Goal: Complete application form: Complete application form

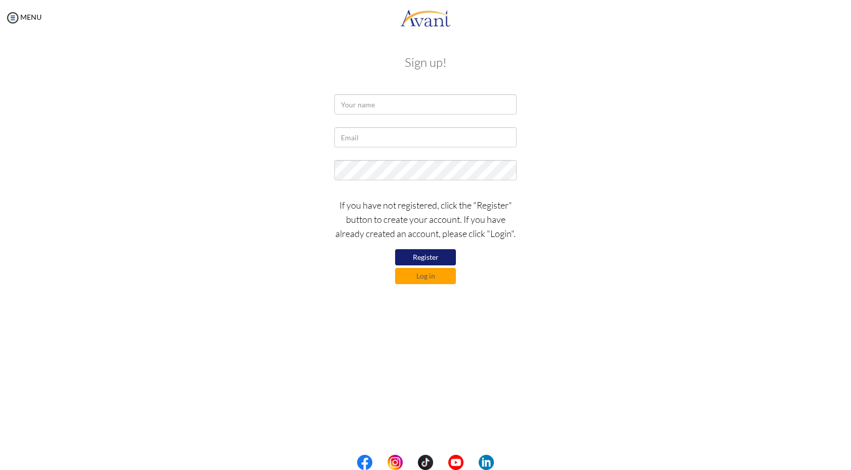
click at [421, 256] on button "Register" at bounding box center [425, 257] width 61 height 16
click at [353, 102] on input "text" at bounding box center [425, 104] width 182 height 20
type input "Costantino Nchingu"
click at [344, 138] on input "text" at bounding box center [425, 137] width 182 height 20
type input "constantinehenry39@gmail.com"
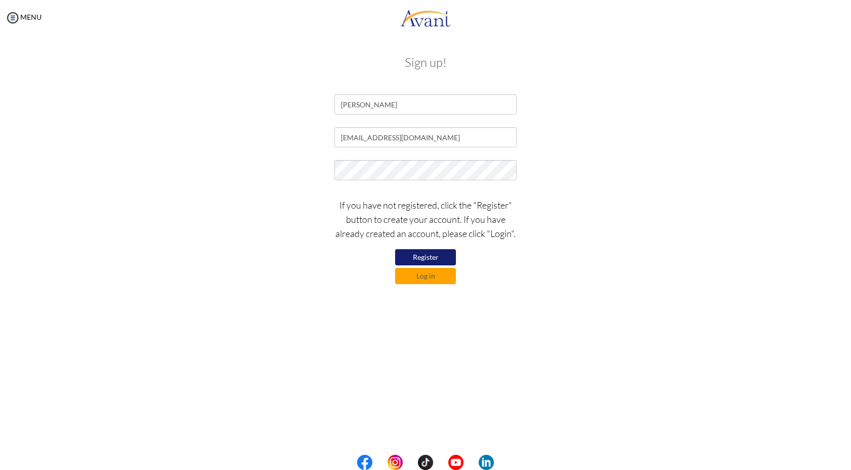
click at [433, 259] on button "Register" at bounding box center [425, 257] width 61 height 16
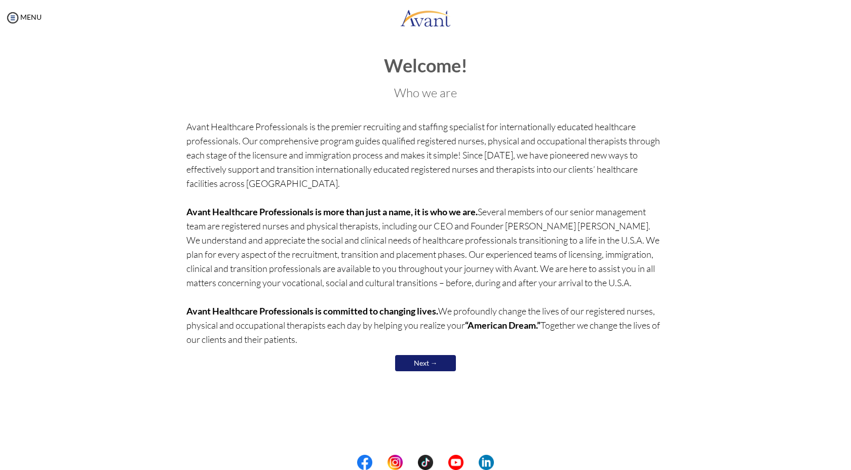
click at [409, 368] on link "Next →" at bounding box center [425, 363] width 61 height 16
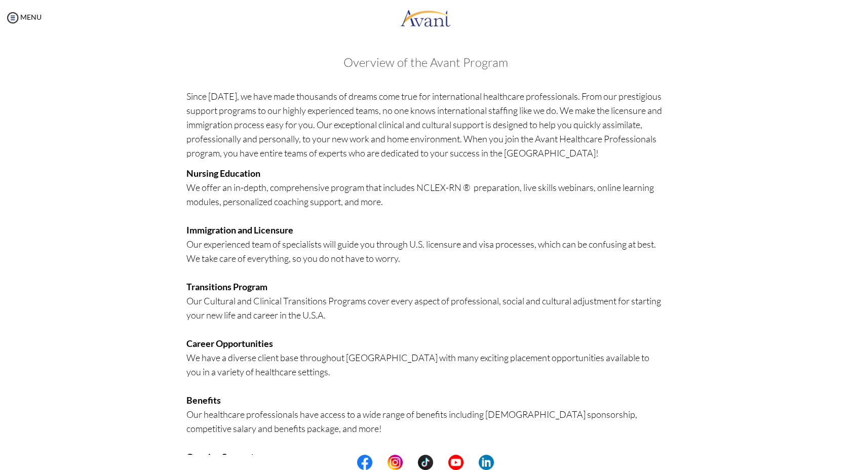
scroll to position [99, 0]
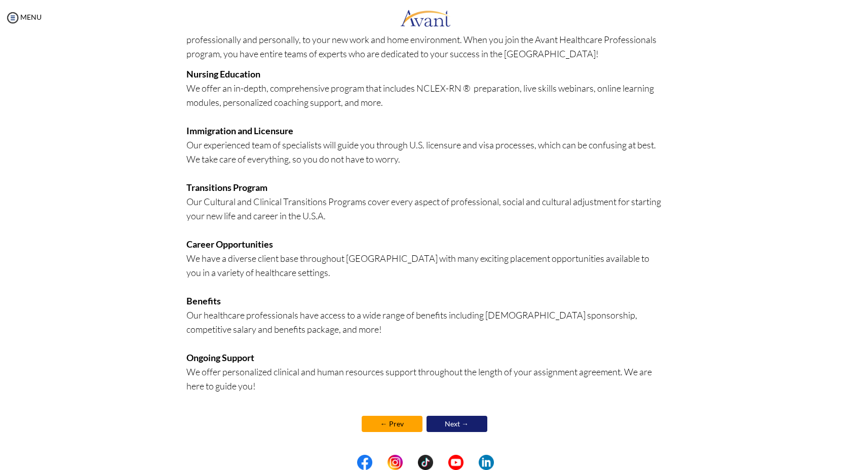
click at [449, 423] on link "Next →" at bounding box center [457, 424] width 61 height 16
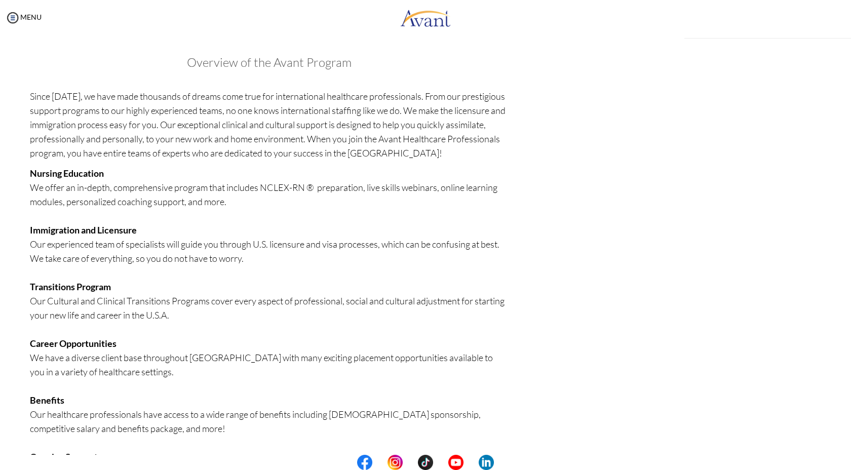
scroll to position [100, 0]
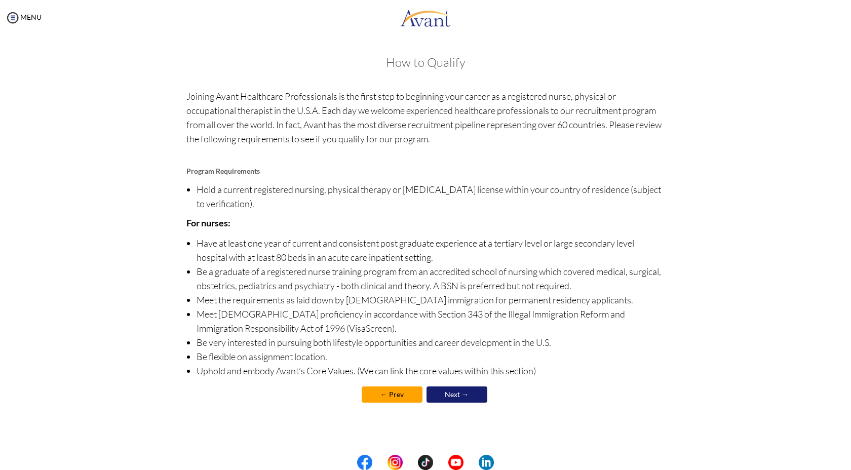
click at [451, 393] on link "Next →" at bounding box center [457, 395] width 61 height 16
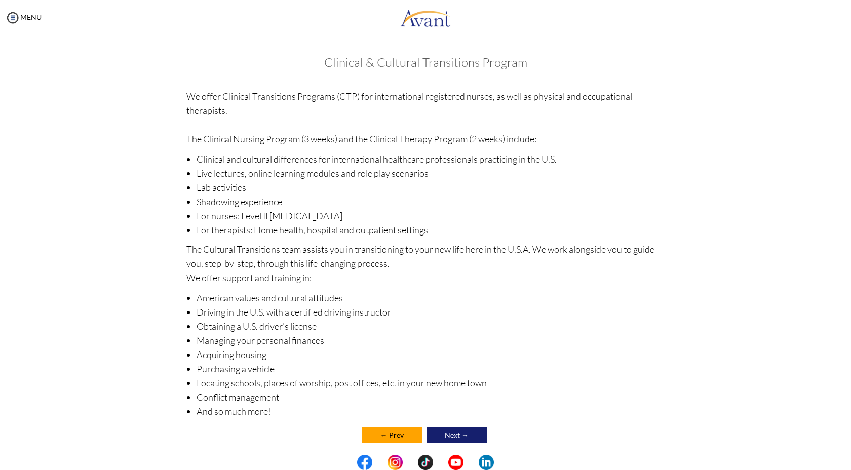
scroll to position [11, 0]
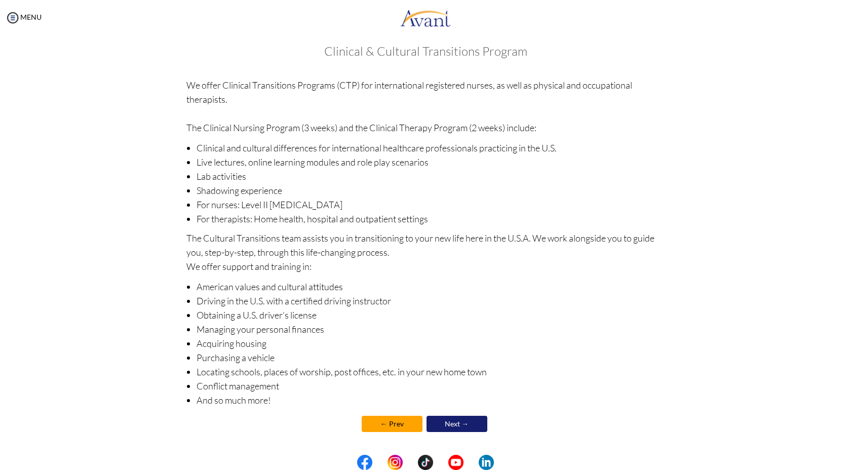
click at [455, 420] on link "Next →" at bounding box center [457, 424] width 61 height 16
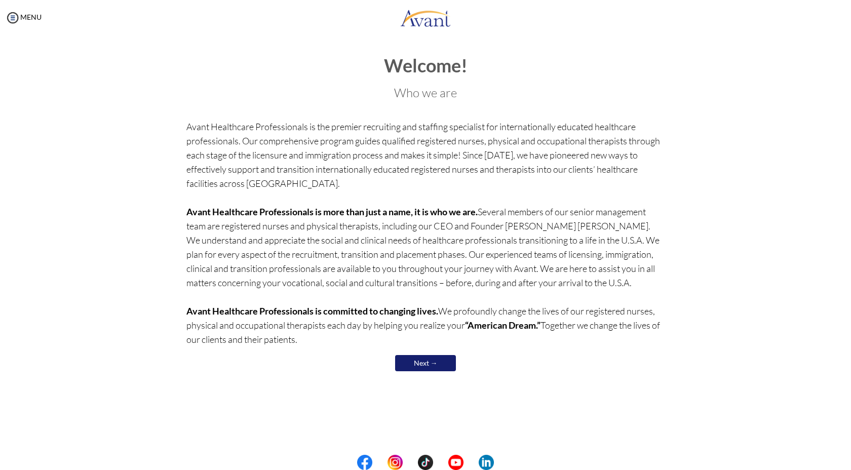
click at [416, 361] on link "Next →" at bounding box center [425, 363] width 61 height 16
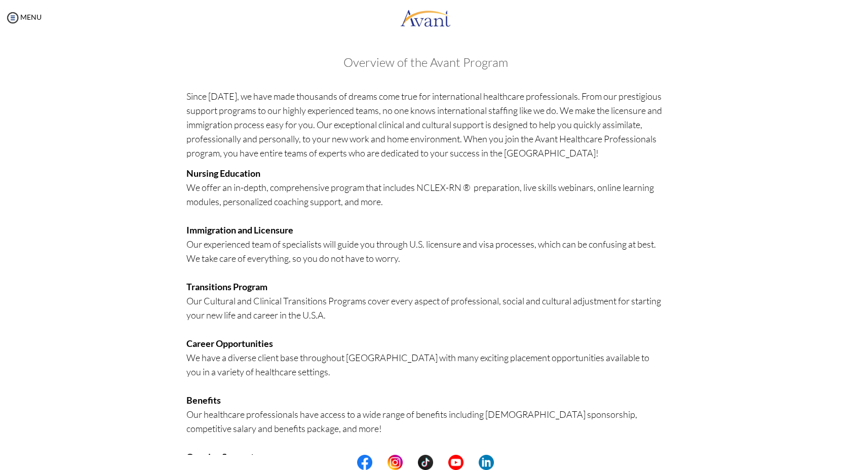
scroll to position [99, 0]
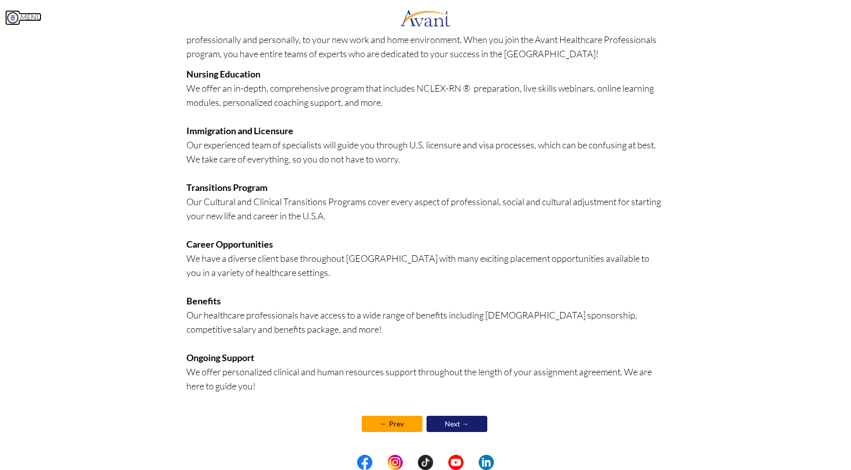
click at [11, 15] on img at bounding box center [12, 17] width 15 height 15
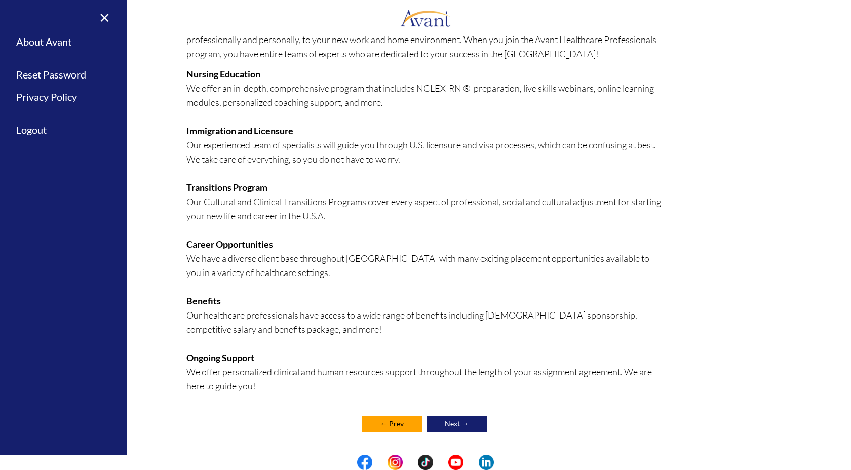
click at [594, 427] on center "← Prev Next →" at bounding box center [425, 423] width 479 height 21
click at [459, 426] on link "Next →" at bounding box center [457, 424] width 61 height 16
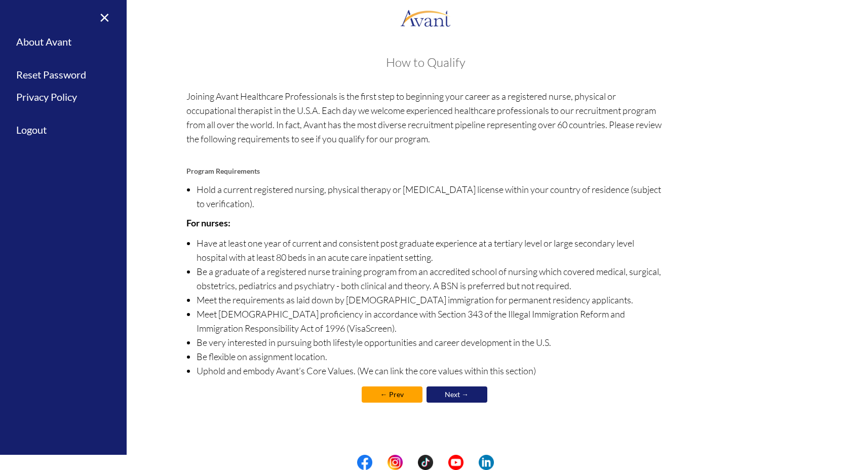
click at [467, 400] on link "Next →" at bounding box center [457, 395] width 61 height 16
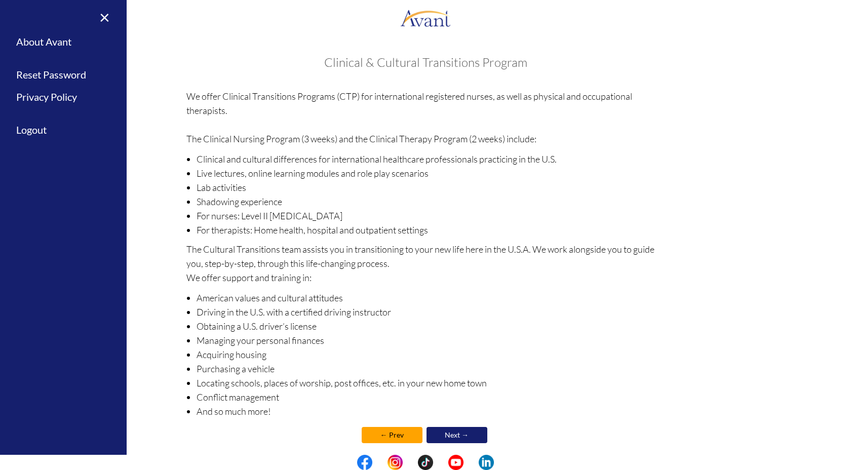
click at [459, 437] on link "Next →" at bounding box center [457, 435] width 61 height 16
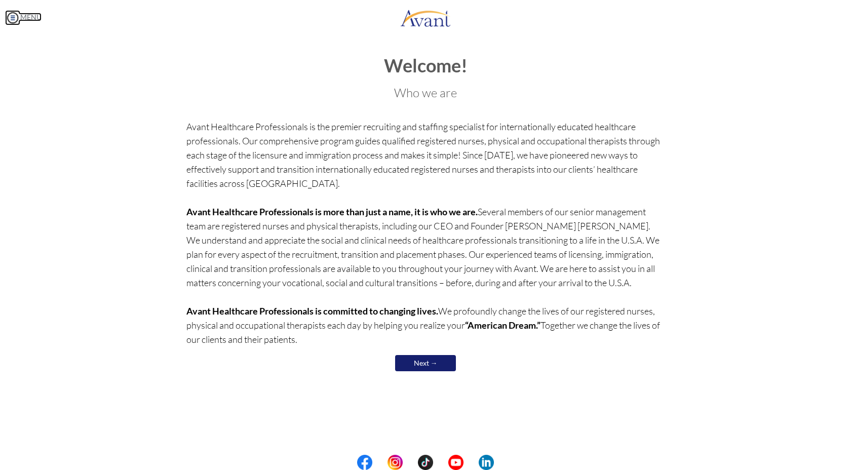
click at [14, 21] on img at bounding box center [12, 17] width 15 height 15
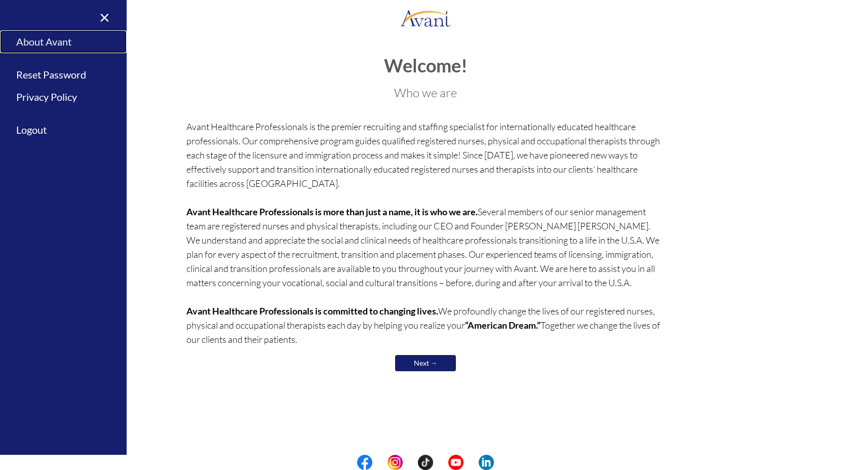
click at [57, 43] on link "About Avant" at bounding box center [63, 41] width 127 height 23
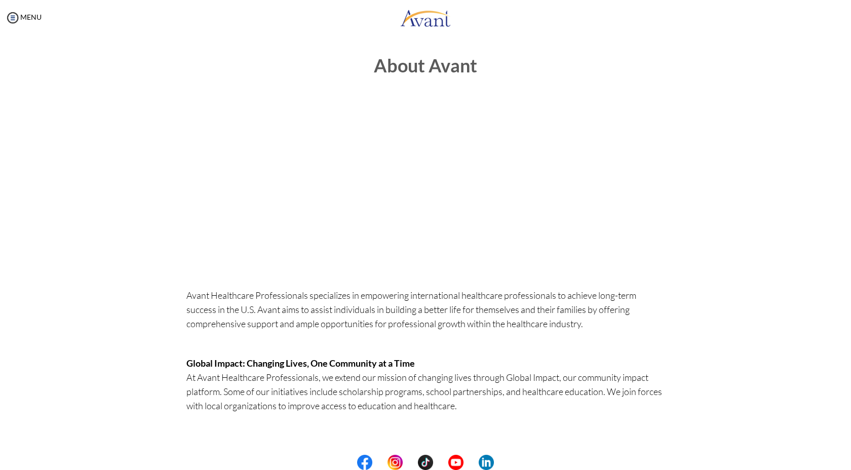
click at [797, 148] on div "About Avant Avant Healthcare Professionals specializes in empowering internatio…" at bounding box center [425, 359] width 831 height 627
